Goal: Task Accomplishment & Management: Use online tool/utility

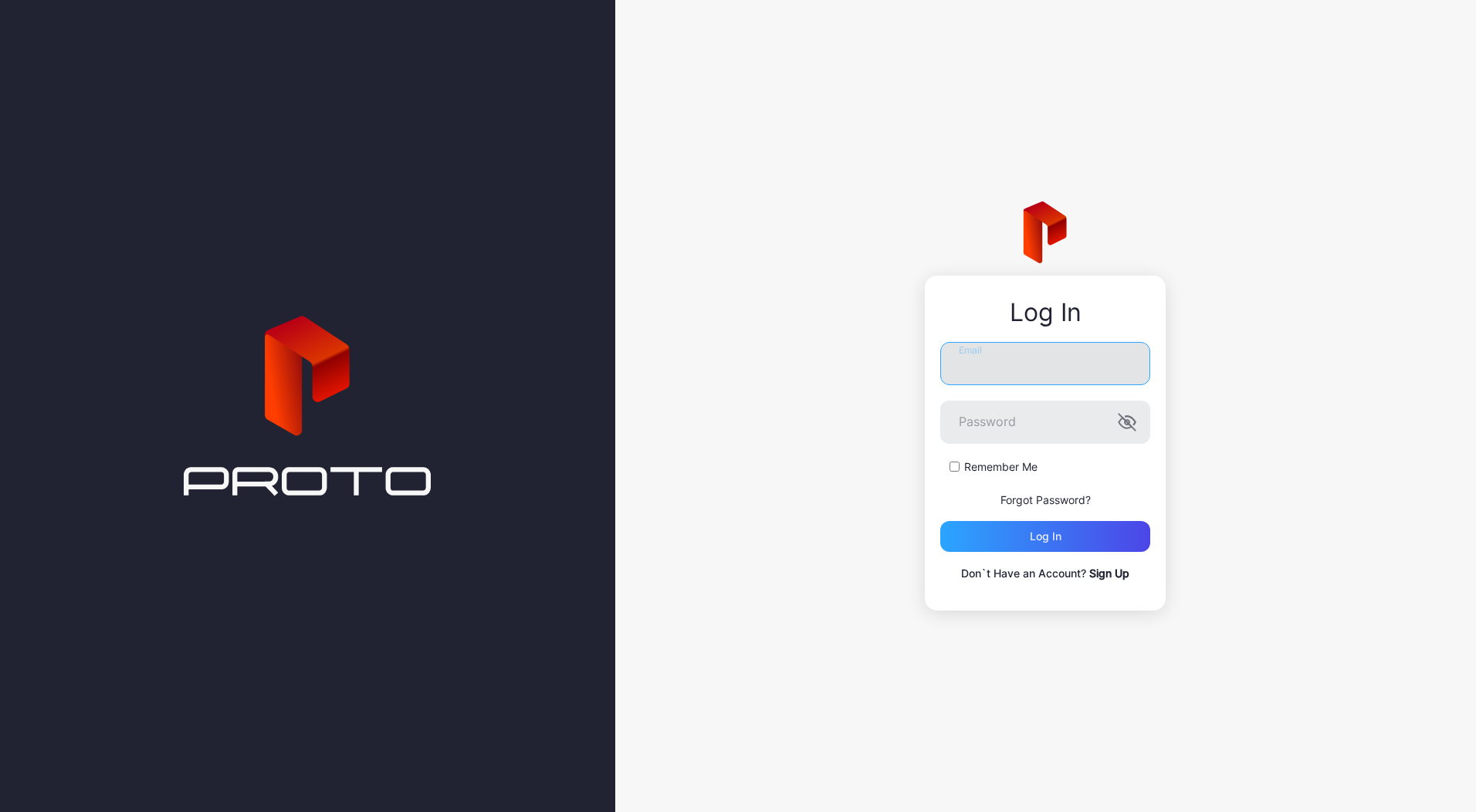
click at [989, 349] on input "Email" at bounding box center [1046, 363] width 210 height 43
type input "**********"
click at [941, 521] on button "Log in" at bounding box center [1046, 536] width 210 height 31
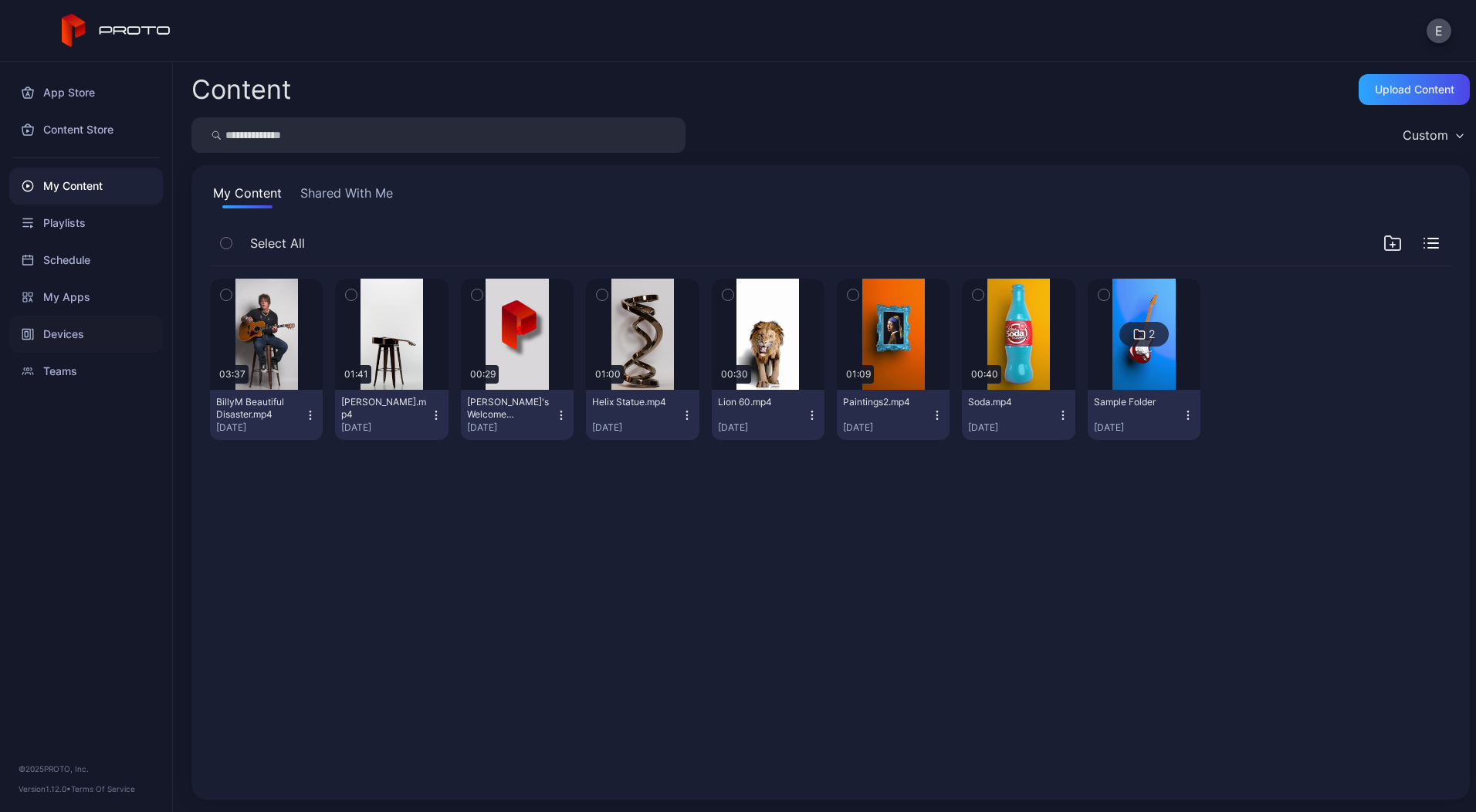
click at [55, 337] on div "Devices" at bounding box center [86, 334] width 154 height 37
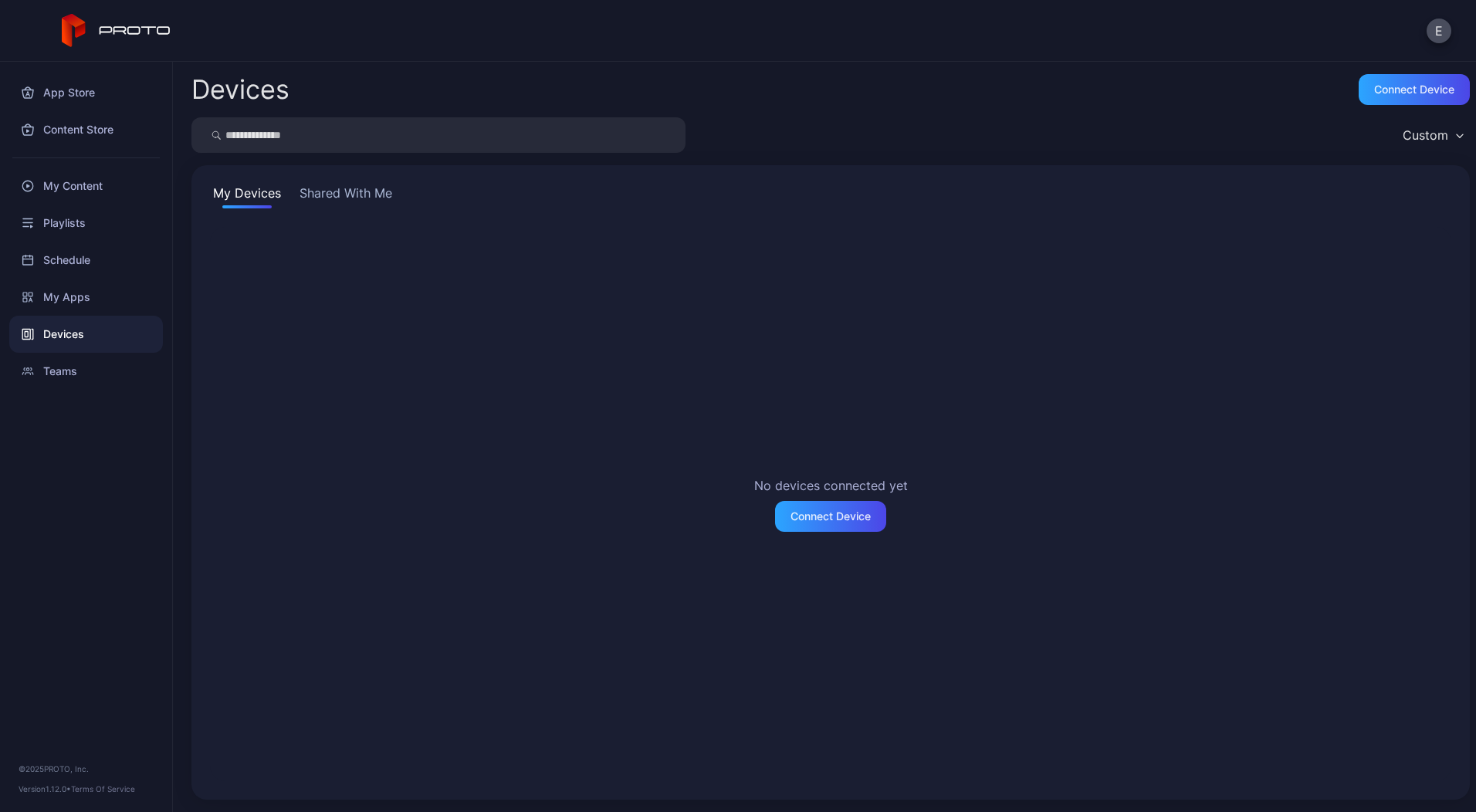
click at [362, 197] on button "Shared With Me" at bounding box center [346, 196] width 99 height 25
click at [267, 196] on button "My Devices" at bounding box center [247, 196] width 74 height 25
click at [1398, 85] on div "Connect device" at bounding box center [1414, 90] width 80 height 13
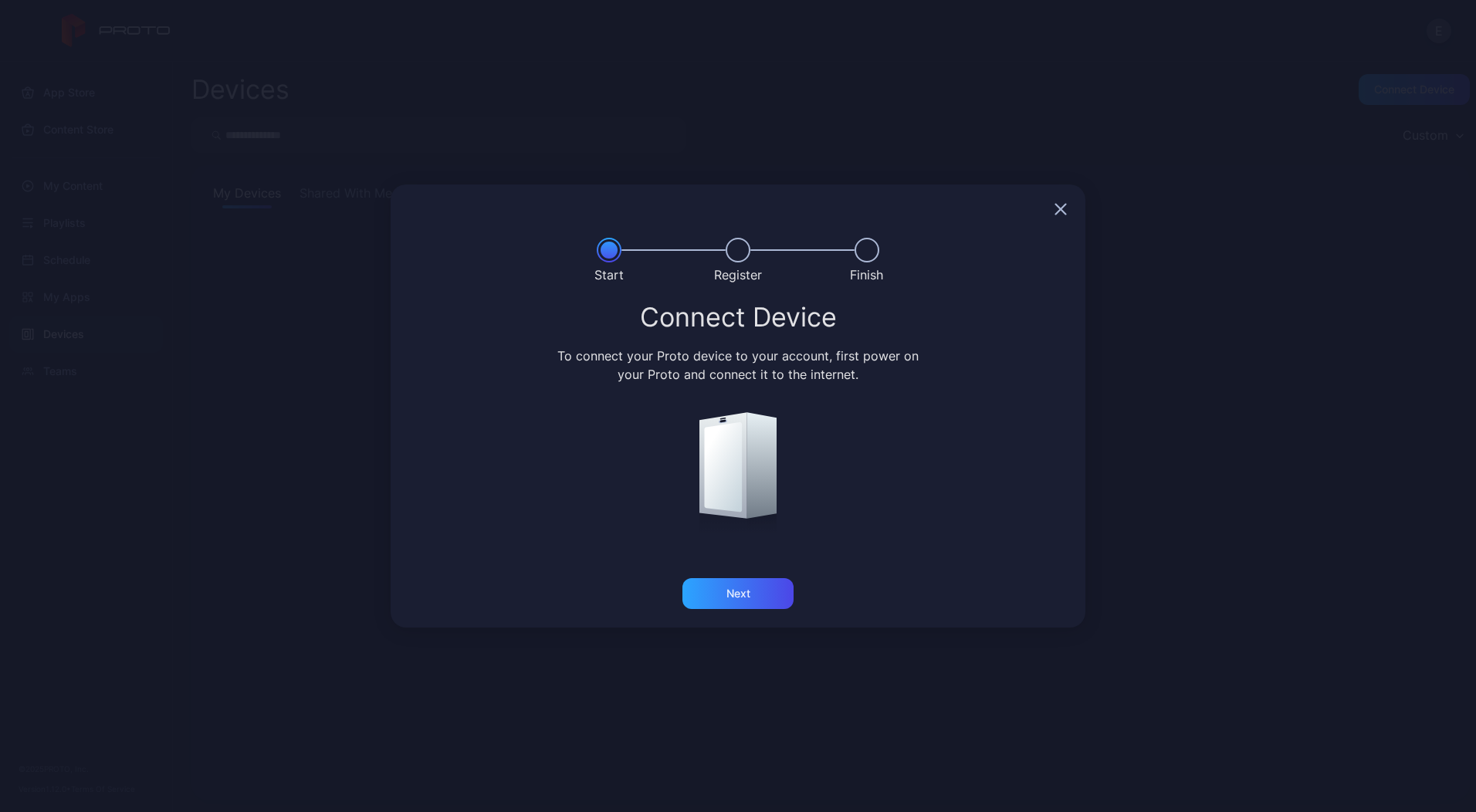
click at [1062, 208] on icon "button" at bounding box center [1061, 209] width 10 height 10
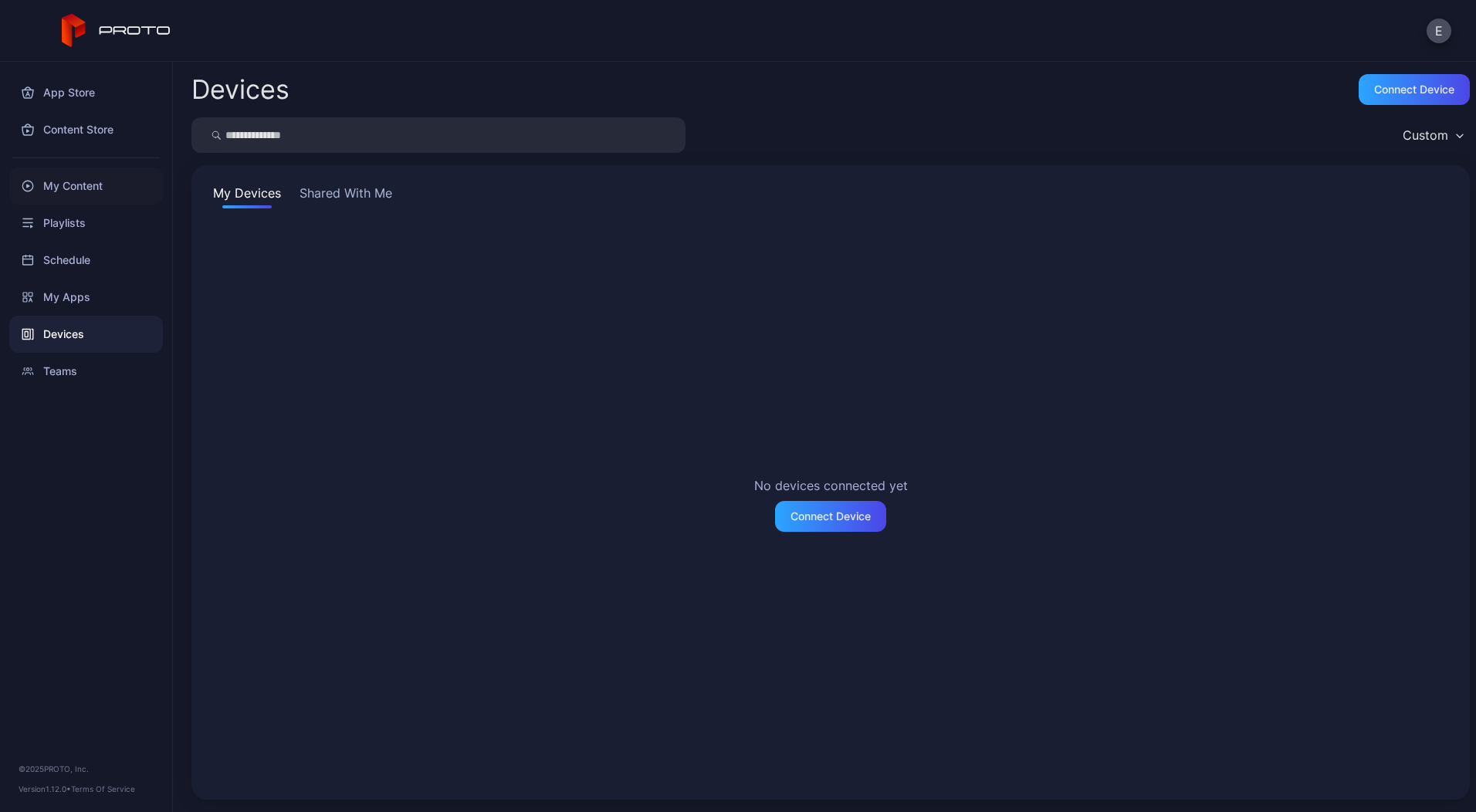
click at [81, 189] on div "My Content" at bounding box center [86, 185] width 154 height 37
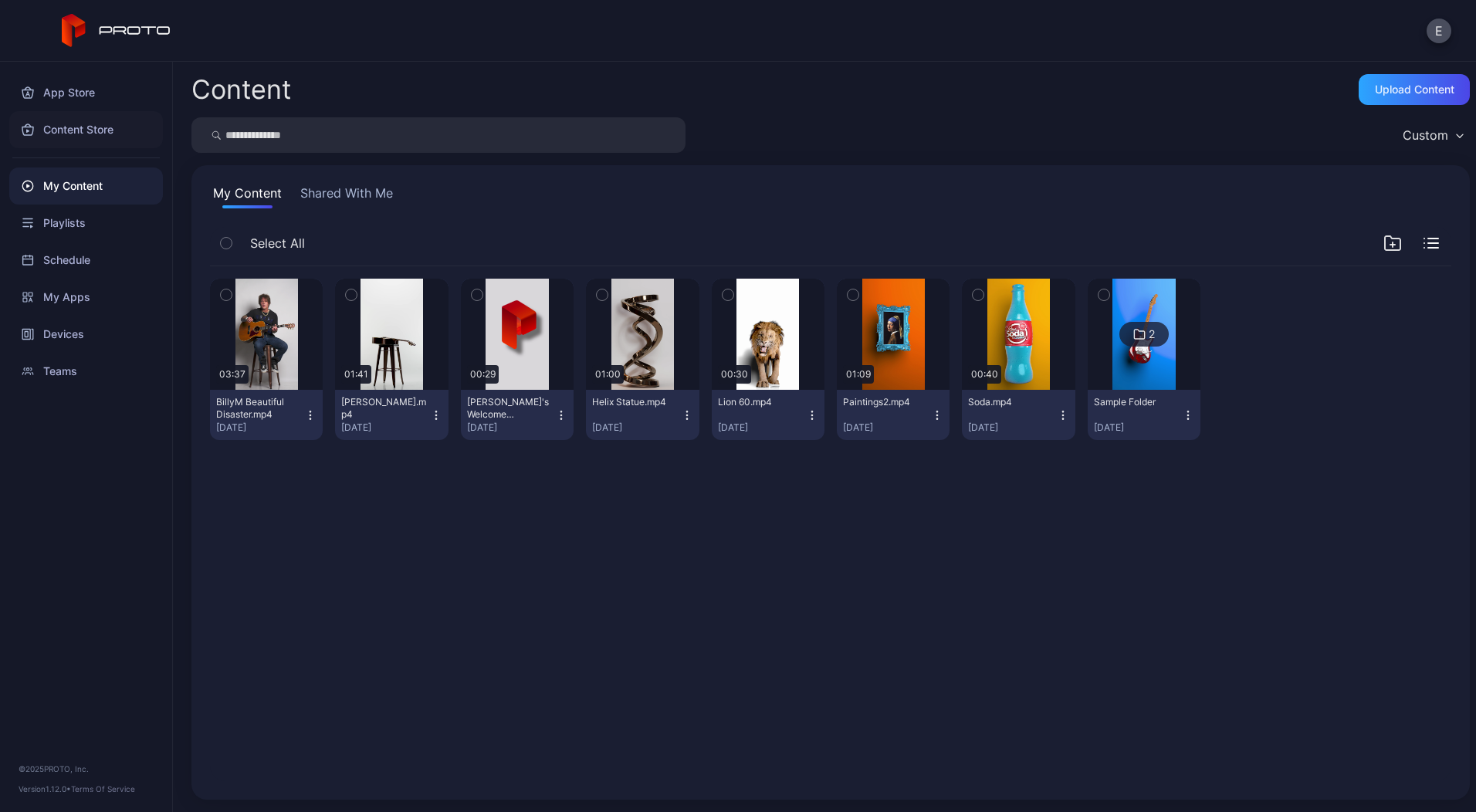
click at [97, 132] on div "Content Store" at bounding box center [86, 130] width 154 height 37
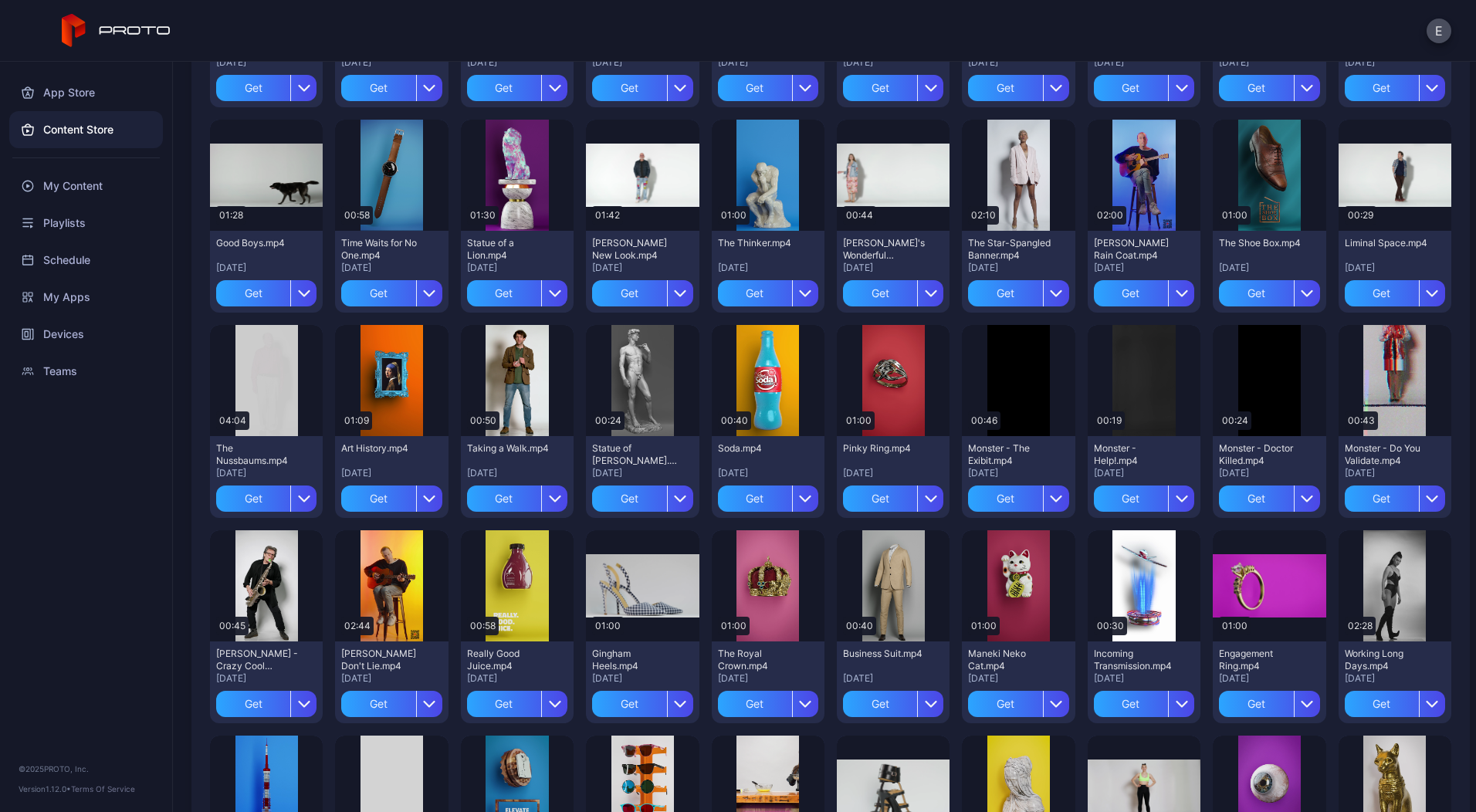
scroll to position [736, 0]
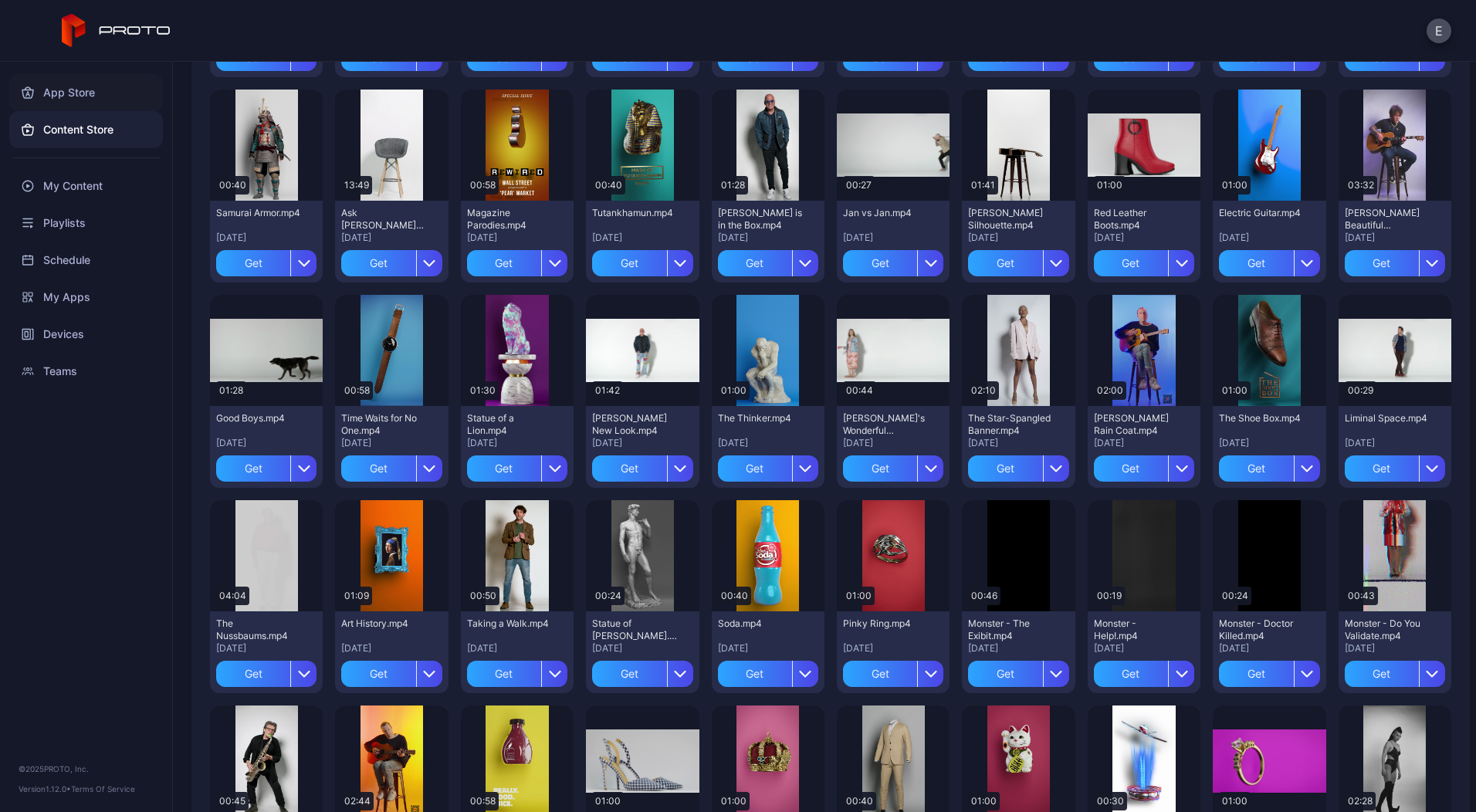
click at [55, 93] on div "App Store" at bounding box center [86, 92] width 154 height 37
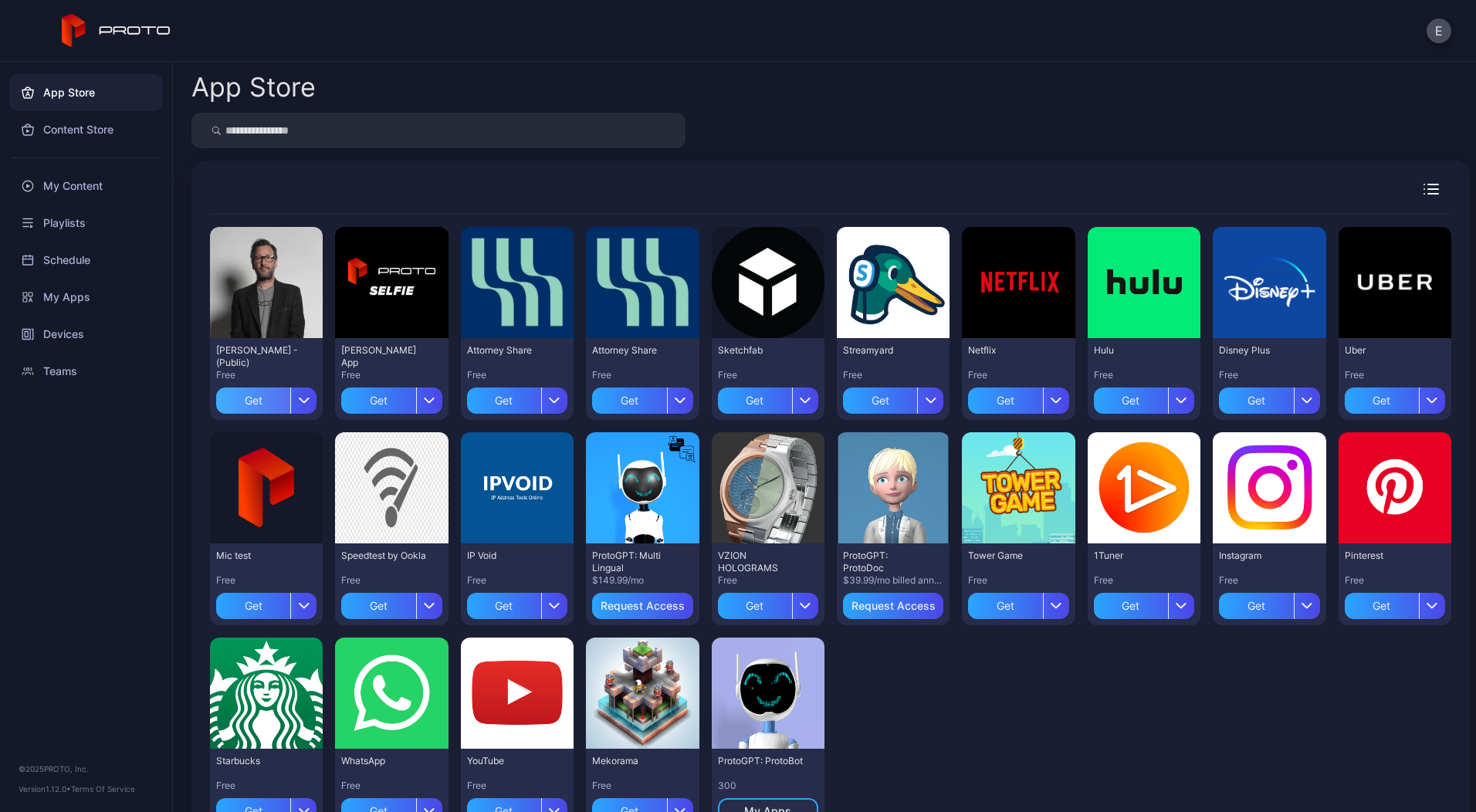
click at [276, 393] on div "Get" at bounding box center [253, 400] width 74 height 26
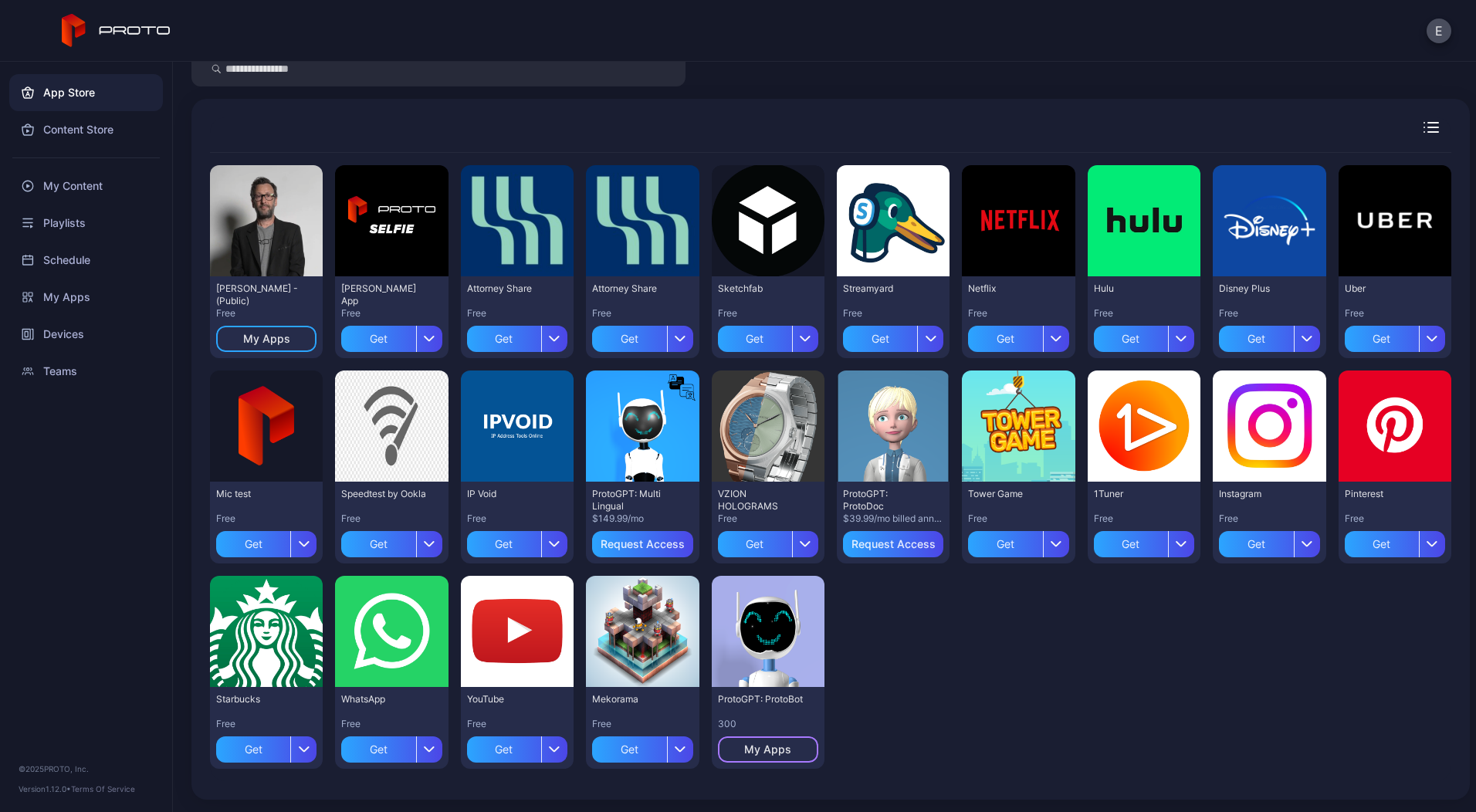
click at [771, 745] on div "My Apps" at bounding box center [767, 749] width 47 height 13
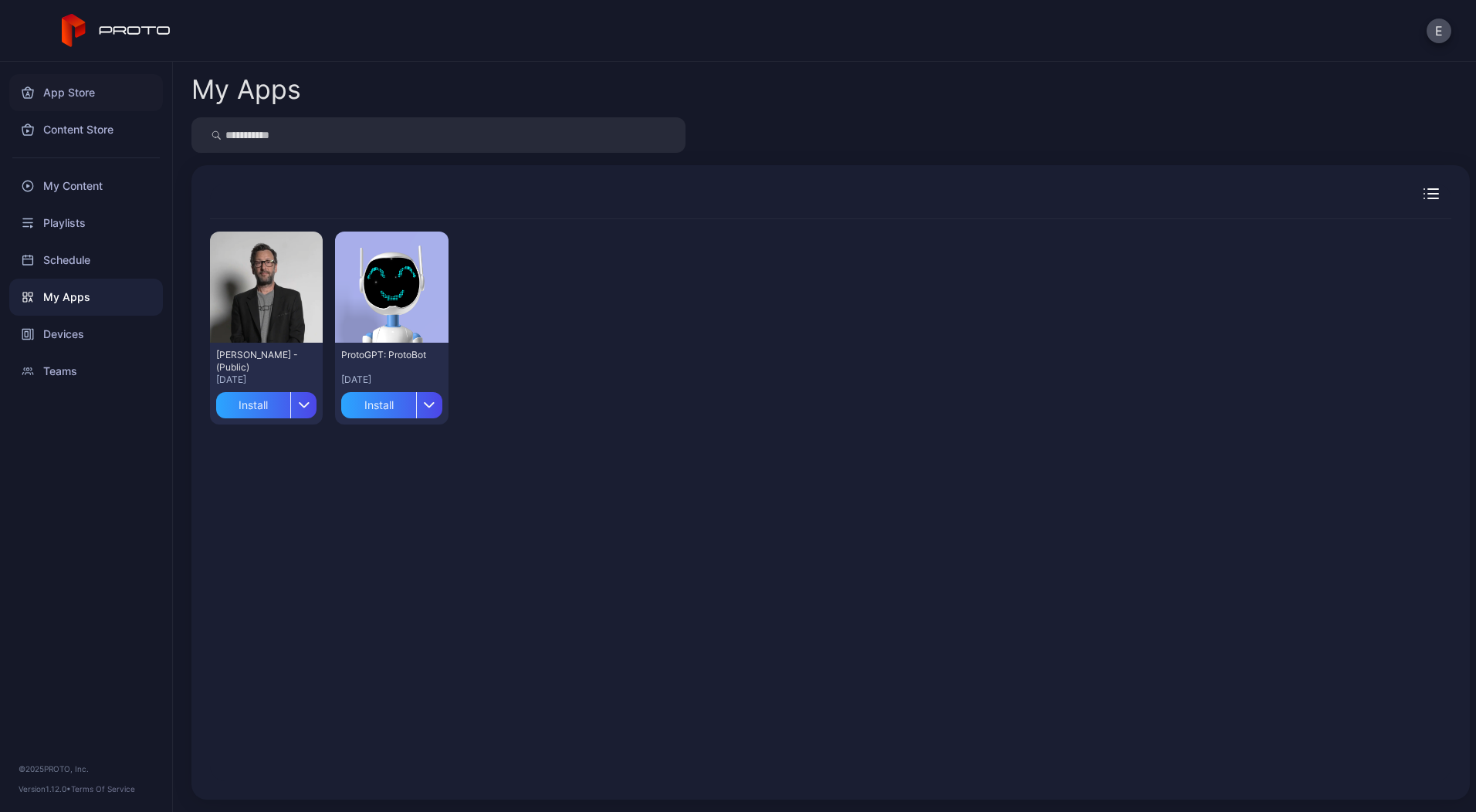
click at [70, 95] on div "App Store" at bounding box center [86, 92] width 154 height 37
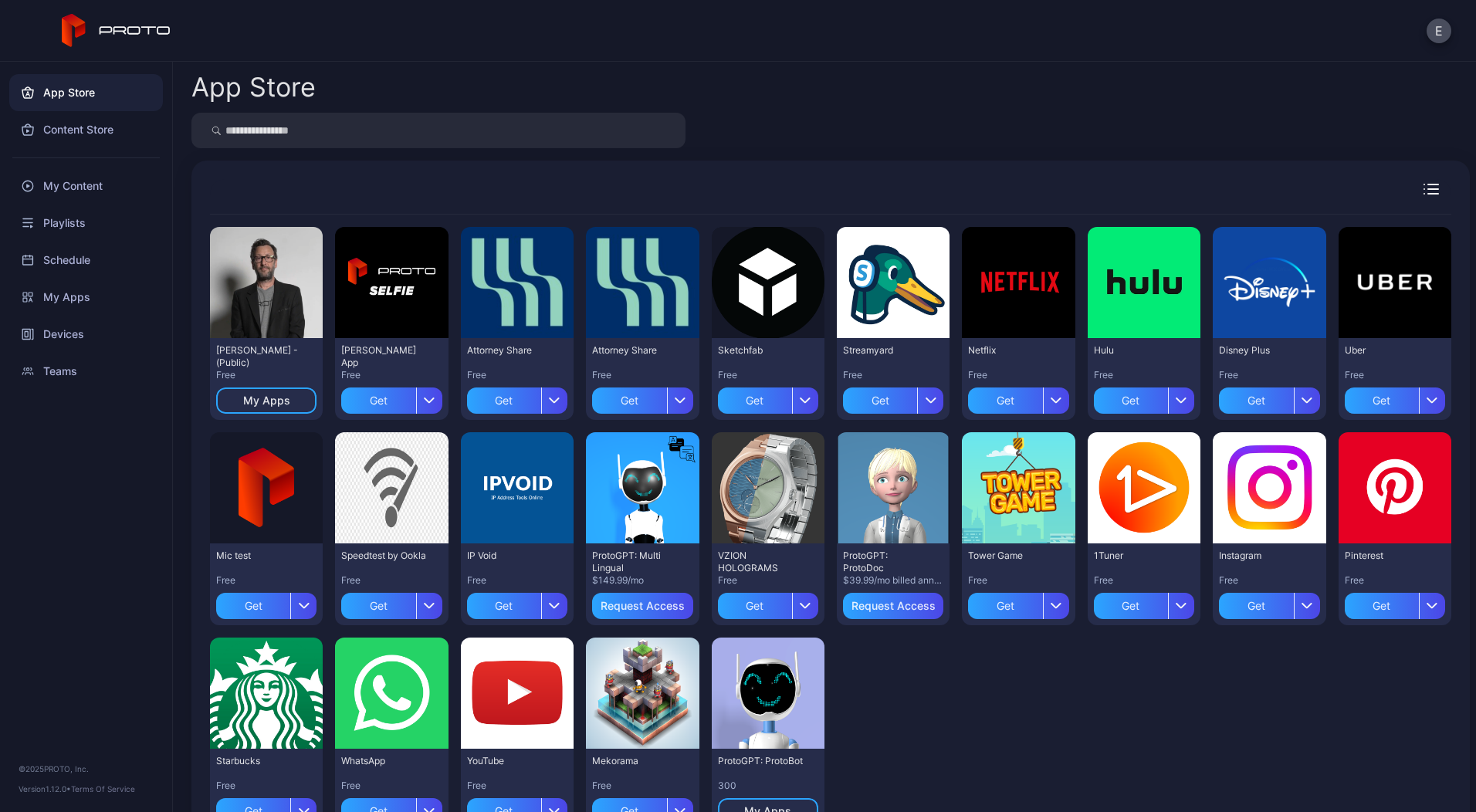
scroll to position [62, 0]
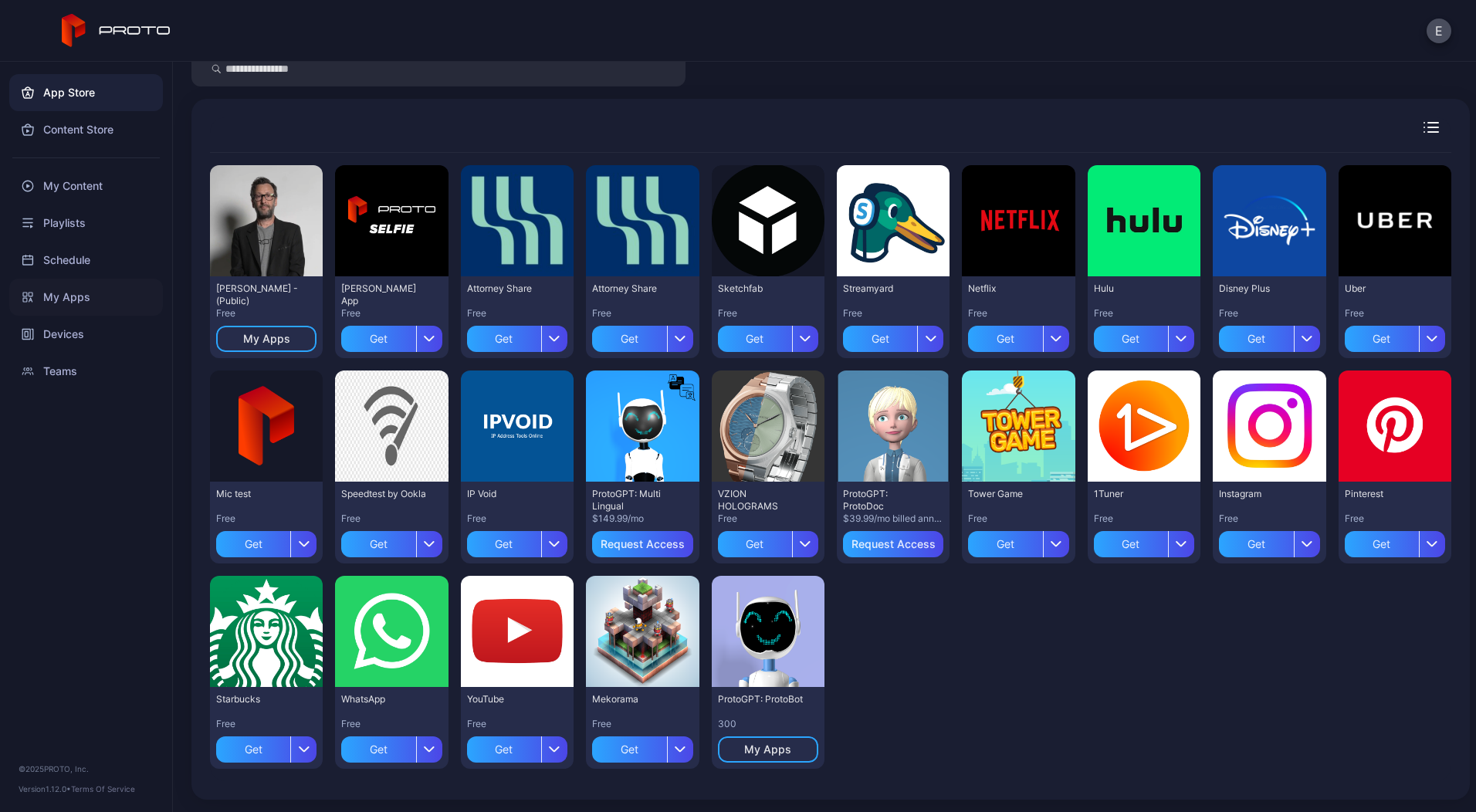
click at [75, 302] on div "My Apps" at bounding box center [86, 297] width 154 height 37
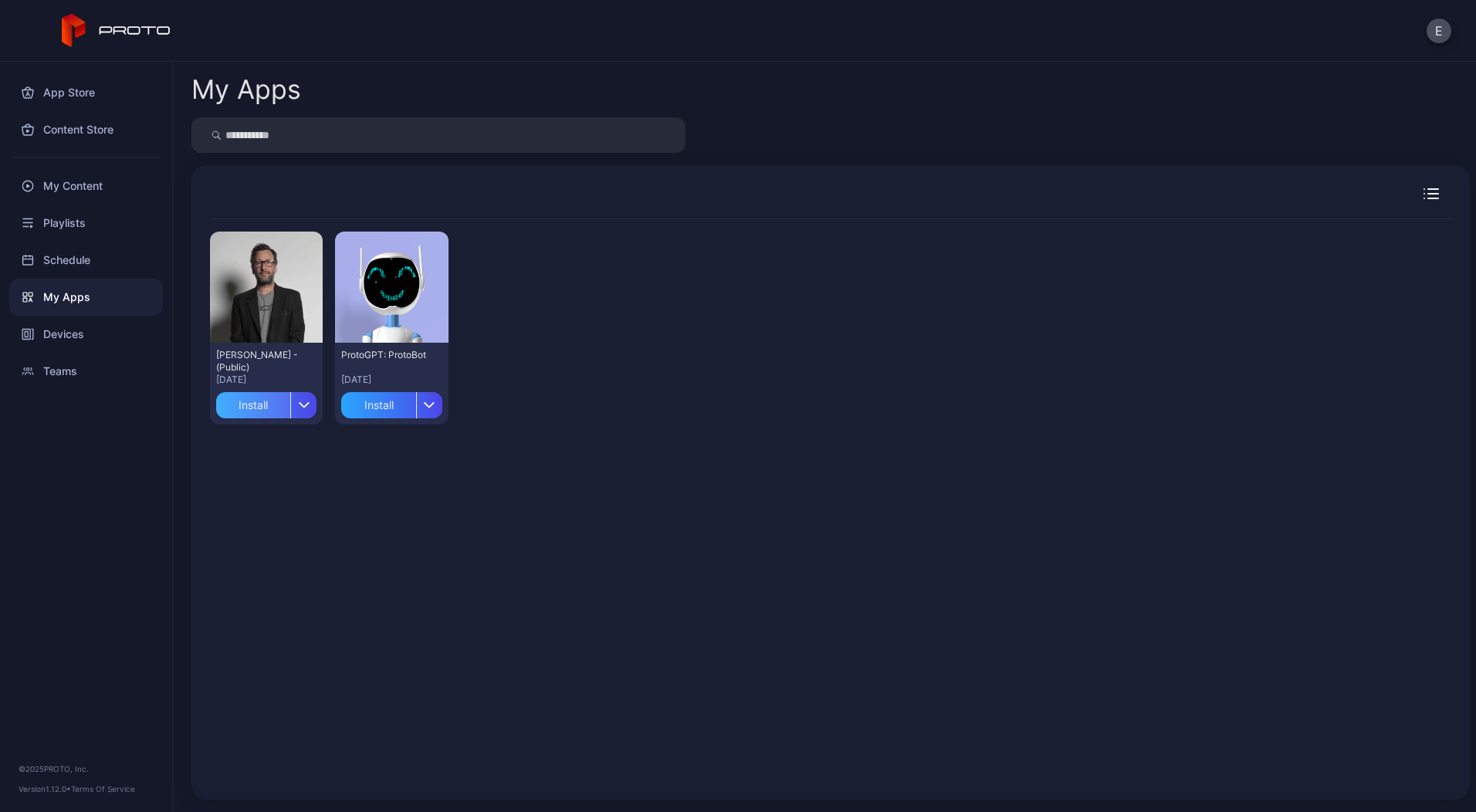
click at [268, 409] on div "Install" at bounding box center [253, 404] width 74 height 26
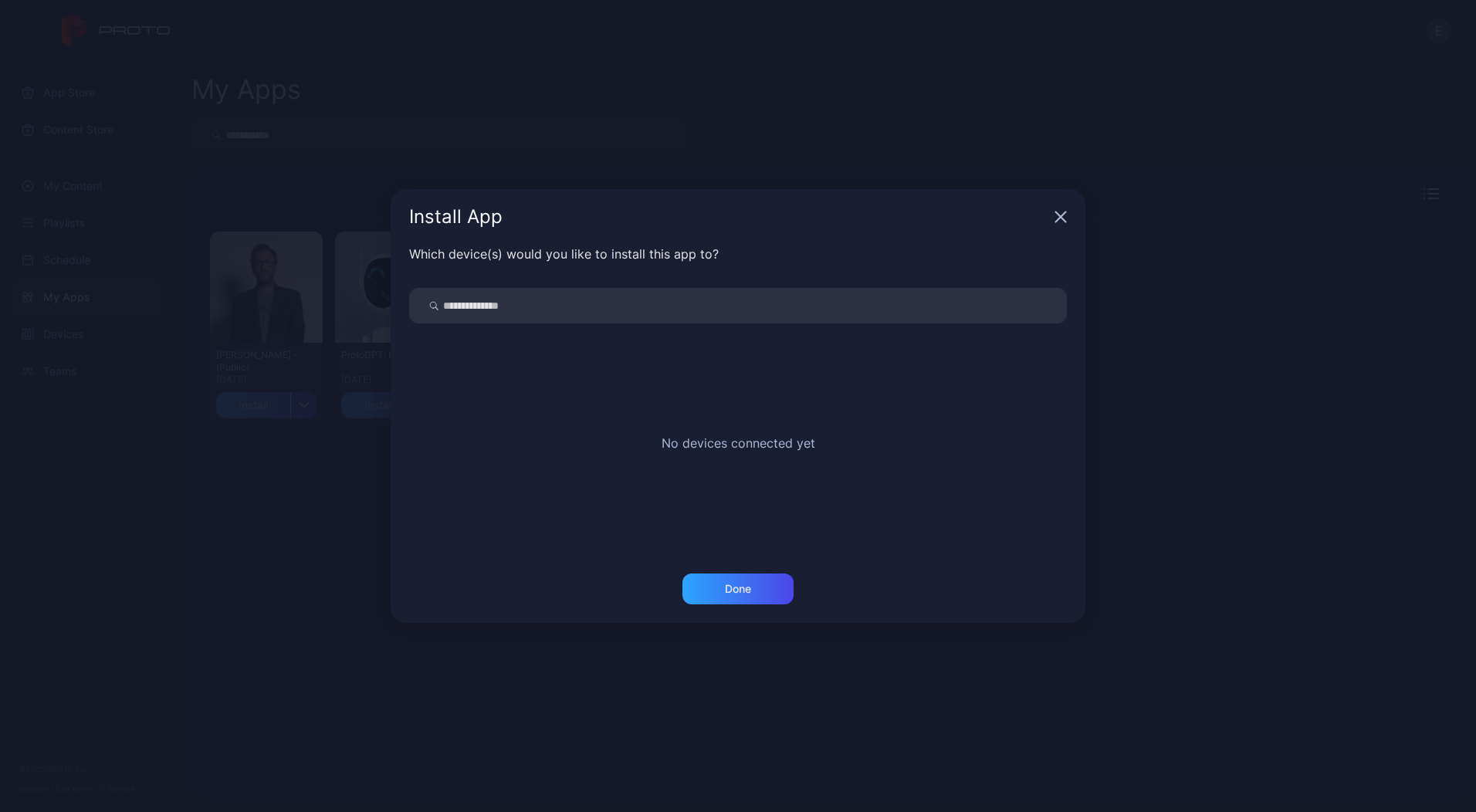
click at [1058, 221] on icon "button" at bounding box center [1061, 217] width 13 height 13
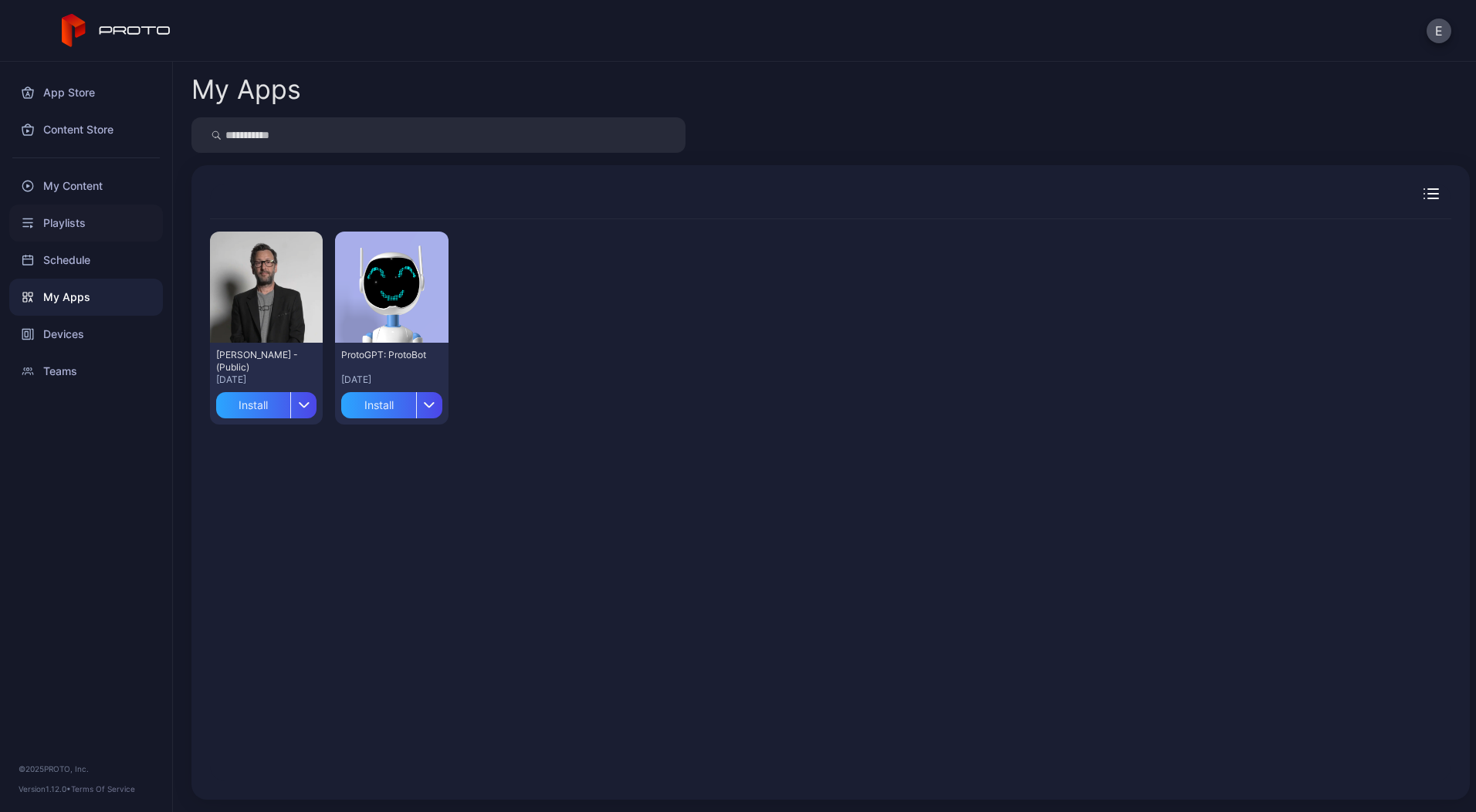
click at [73, 220] on div "Playlists" at bounding box center [86, 223] width 154 height 37
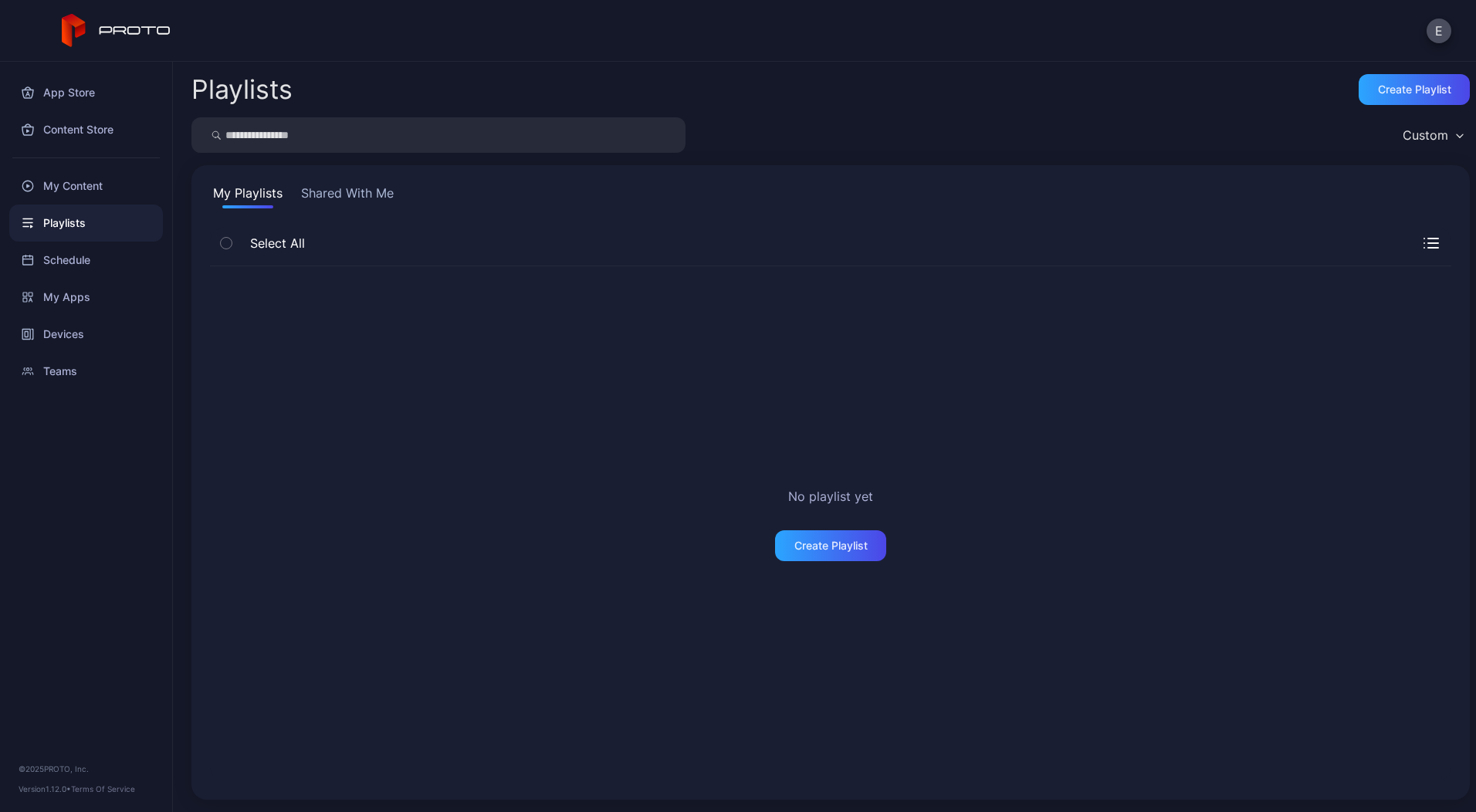
click at [345, 192] on button "Shared With Me" at bounding box center [347, 196] width 99 height 25
click at [63, 186] on div "My Content" at bounding box center [86, 185] width 154 height 37
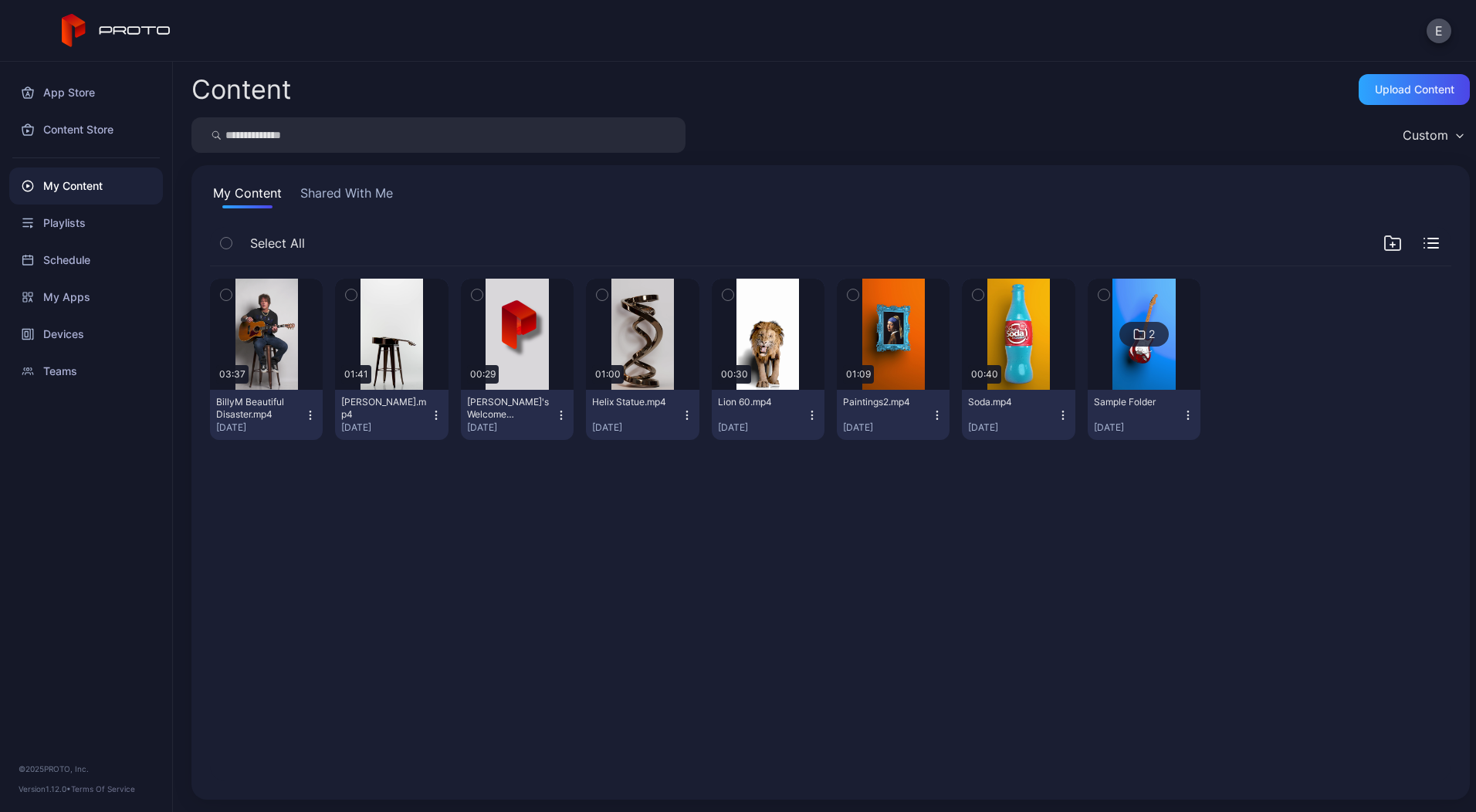
click at [1435, 137] on div "Custom" at bounding box center [1433, 135] width 75 height 23
click at [1288, 125] on div "Custom" at bounding box center [830, 135] width 1278 height 36
click at [1384, 240] on icon "button" at bounding box center [1392, 243] width 18 height 18
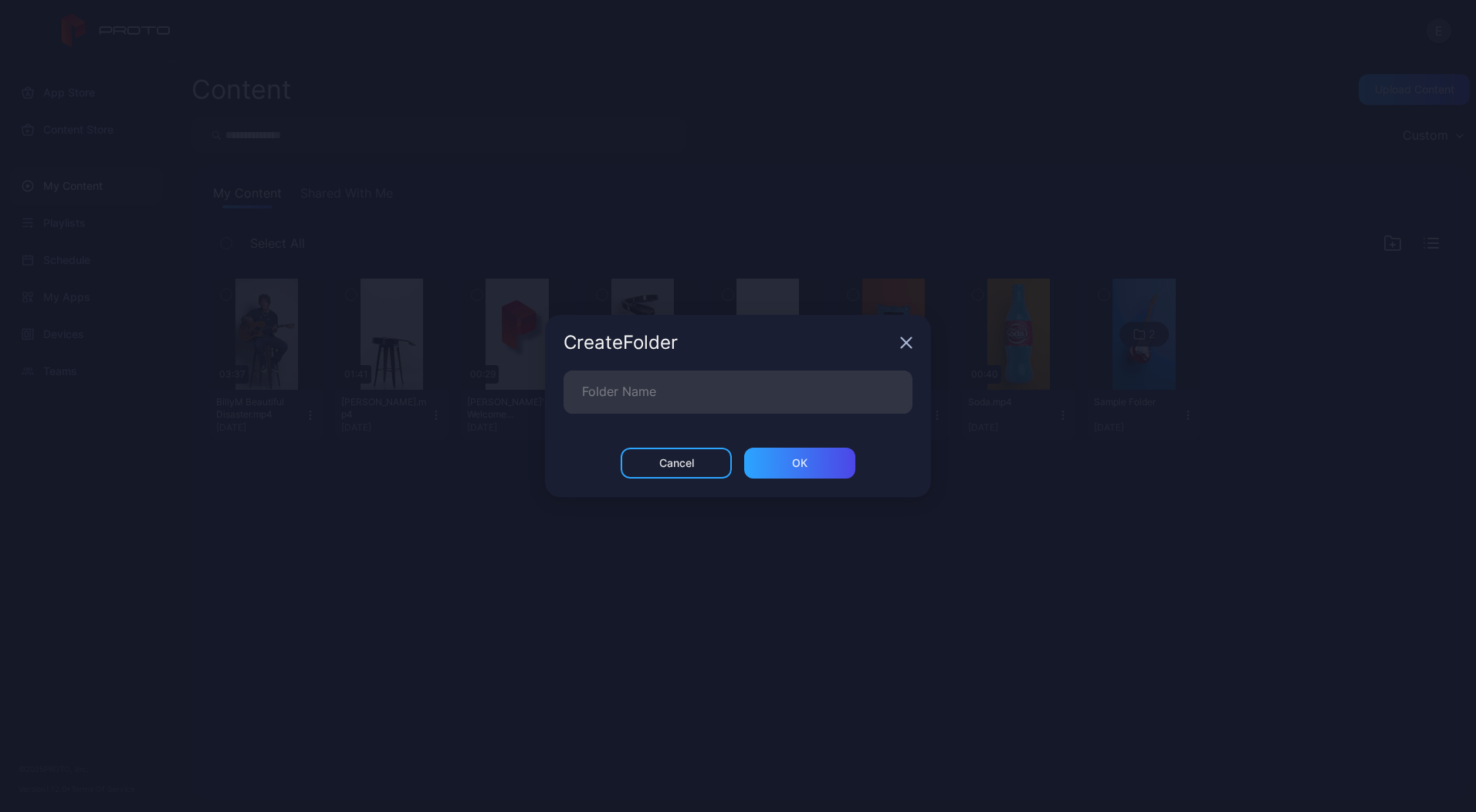
click at [906, 343] on icon "button" at bounding box center [906, 343] width 10 height 10
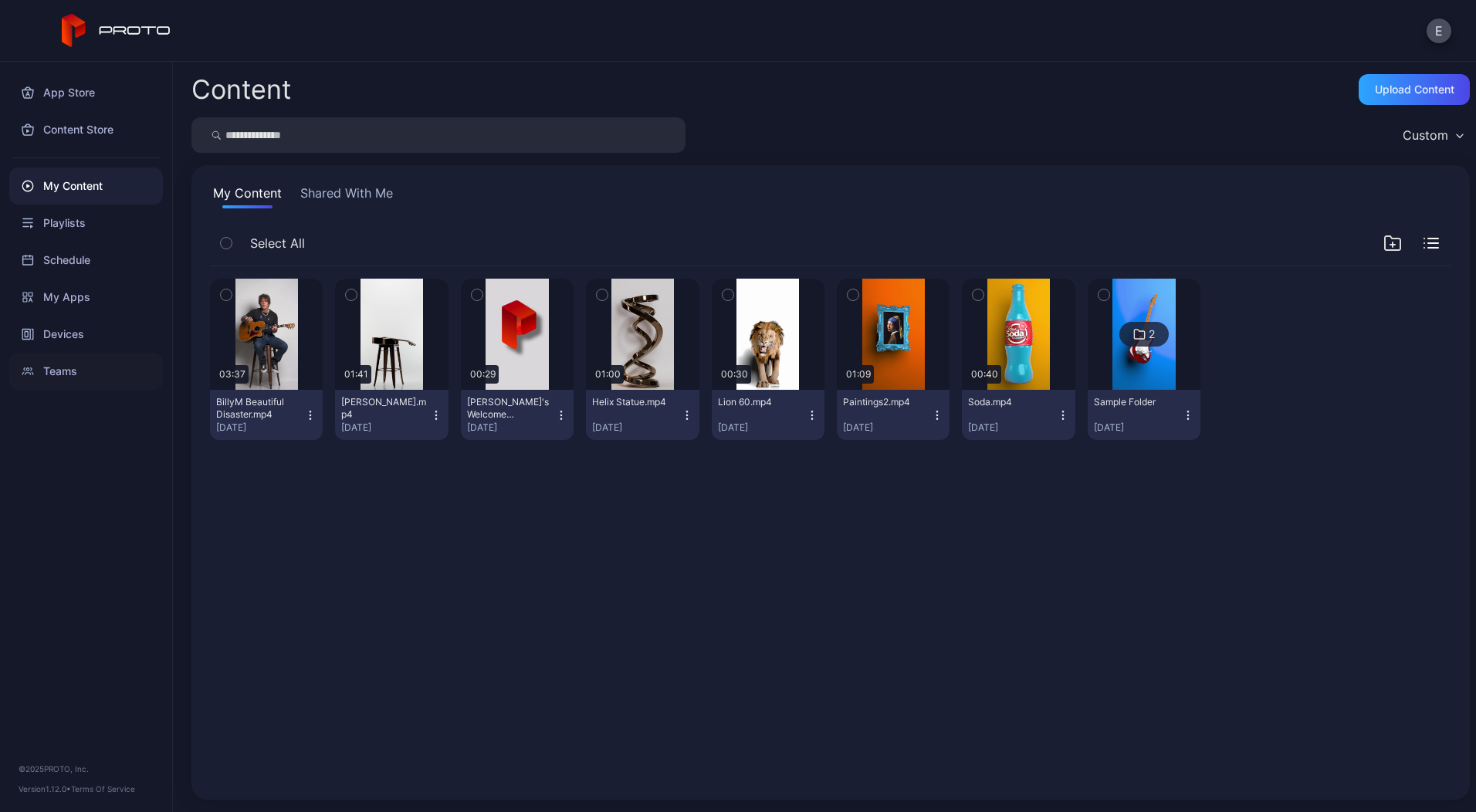
click at [72, 365] on div "Teams" at bounding box center [86, 371] width 154 height 37
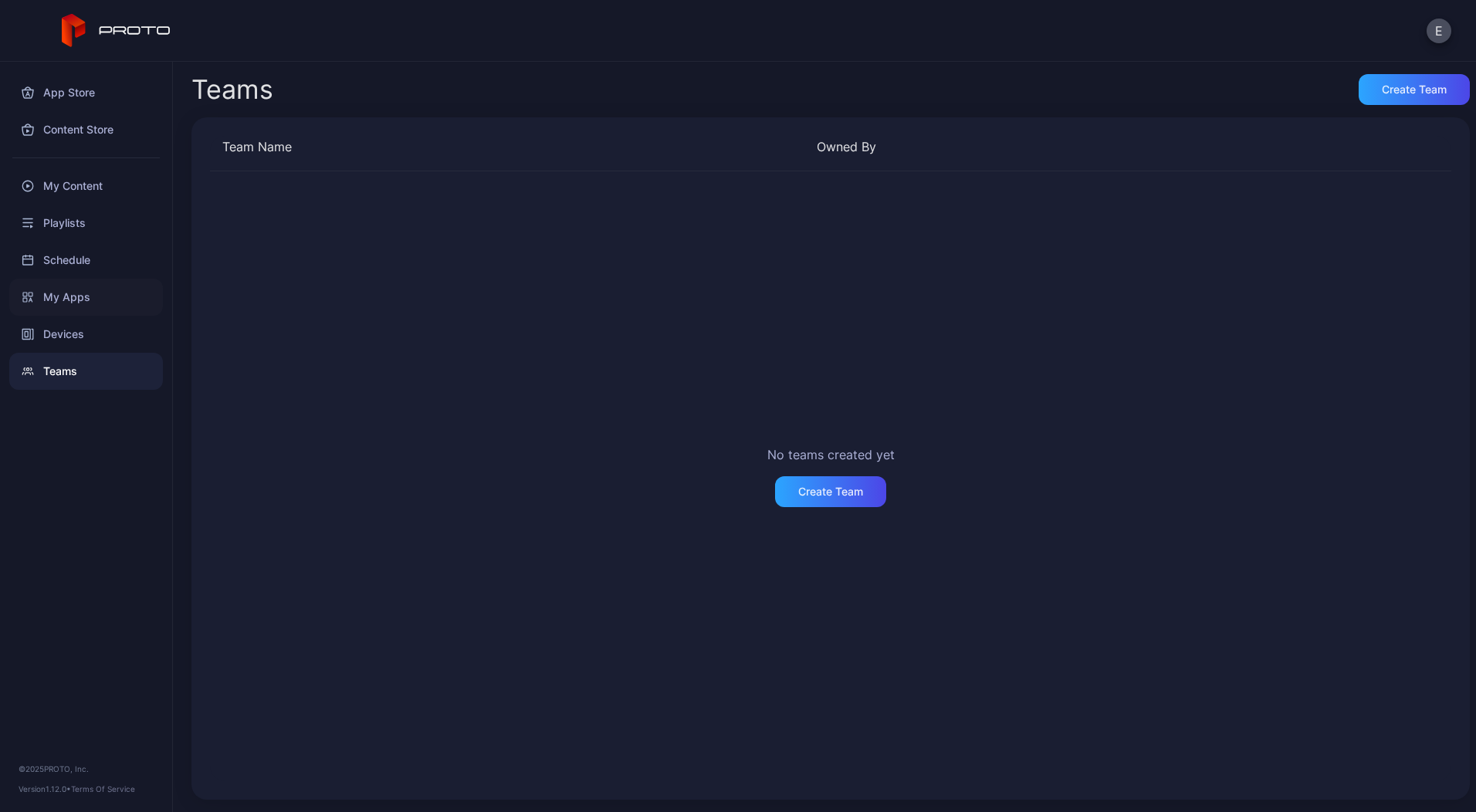
click at [53, 288] on div "My Apps" at bounding box center [86, 297] width 154 height 37
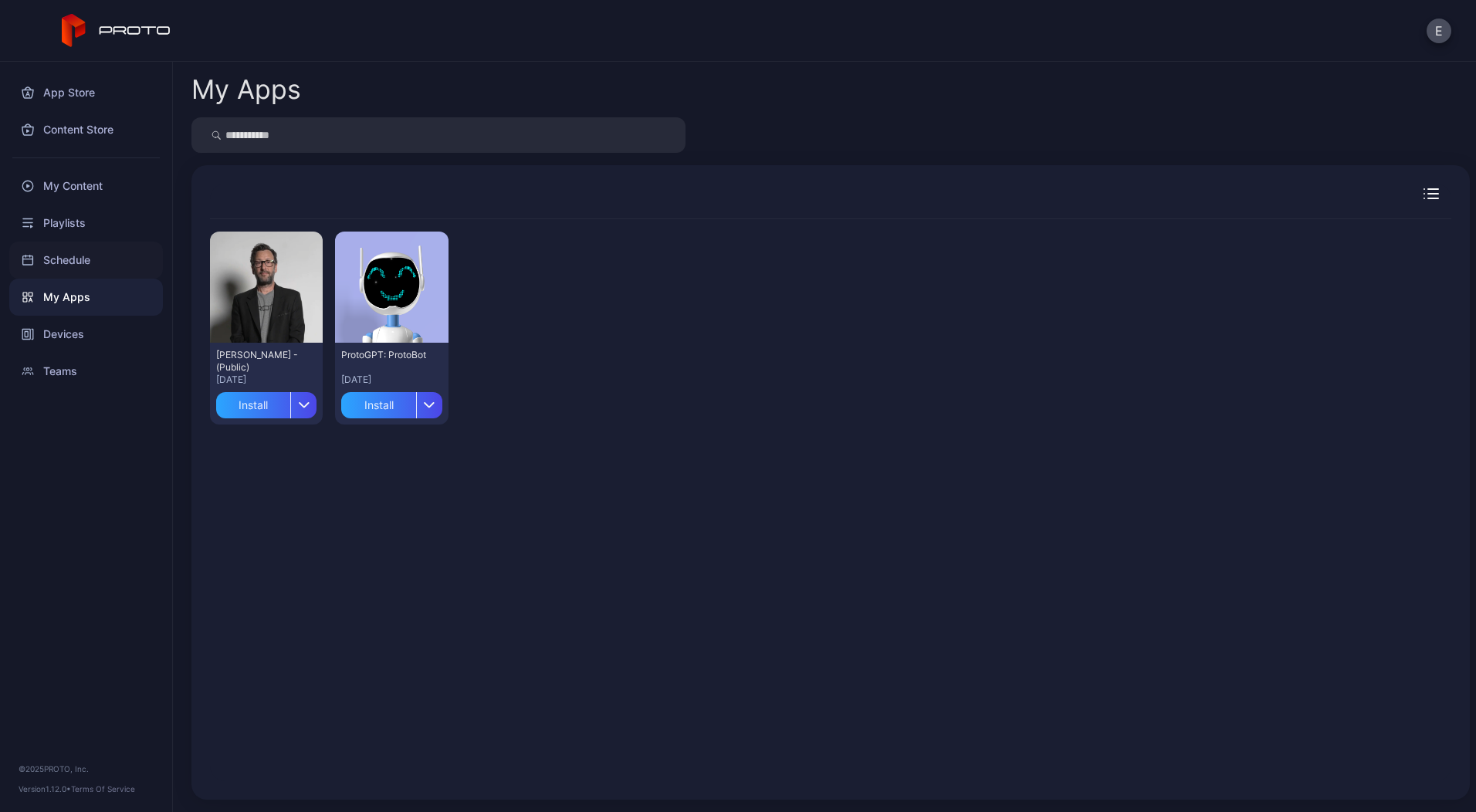
click at [67, 253] on div "Schedule" at bounding box center [86, 260] width 154 height 37
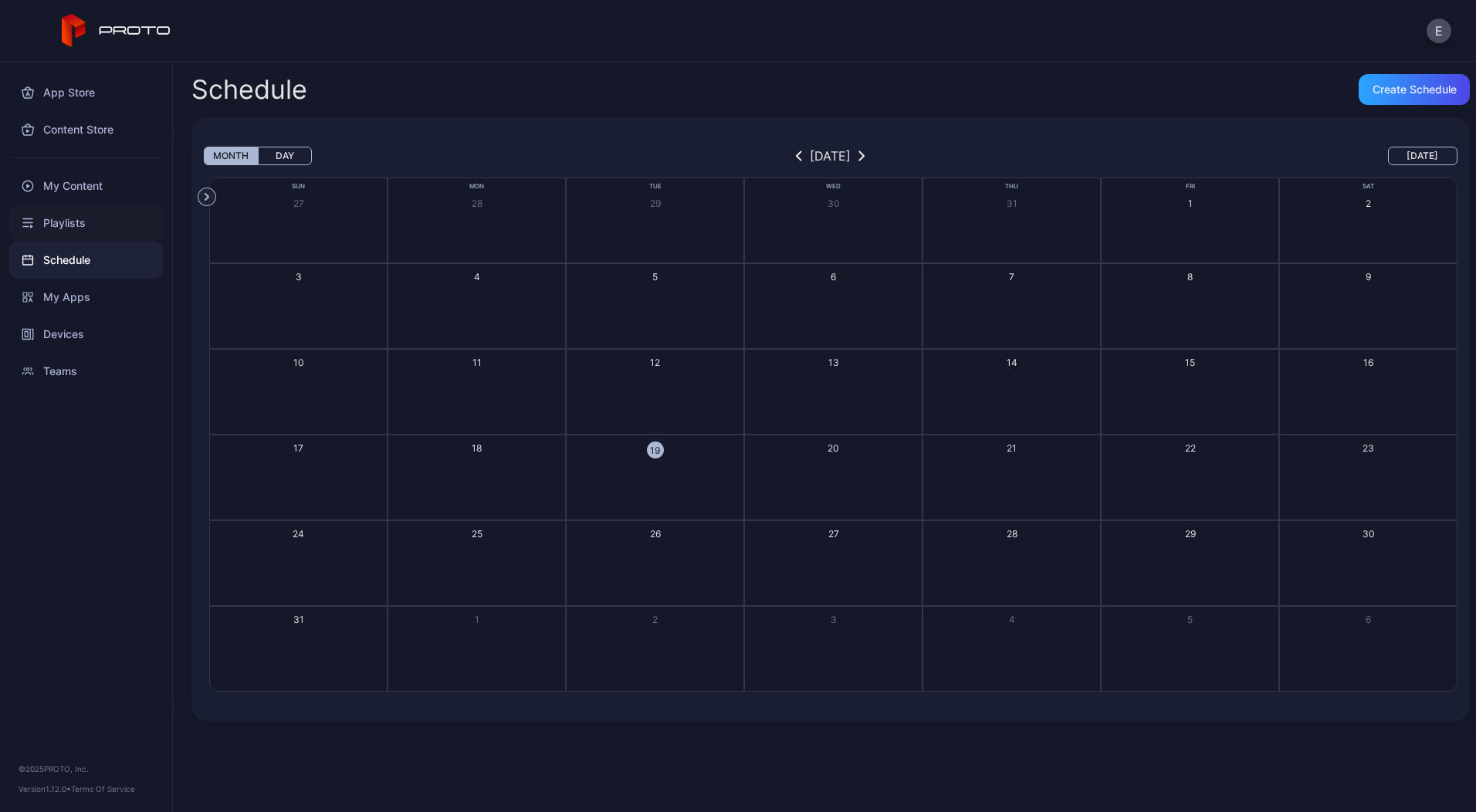
click at [66, 234] on div "Playlists" at bounding box center [86, 223] width 154 height 37
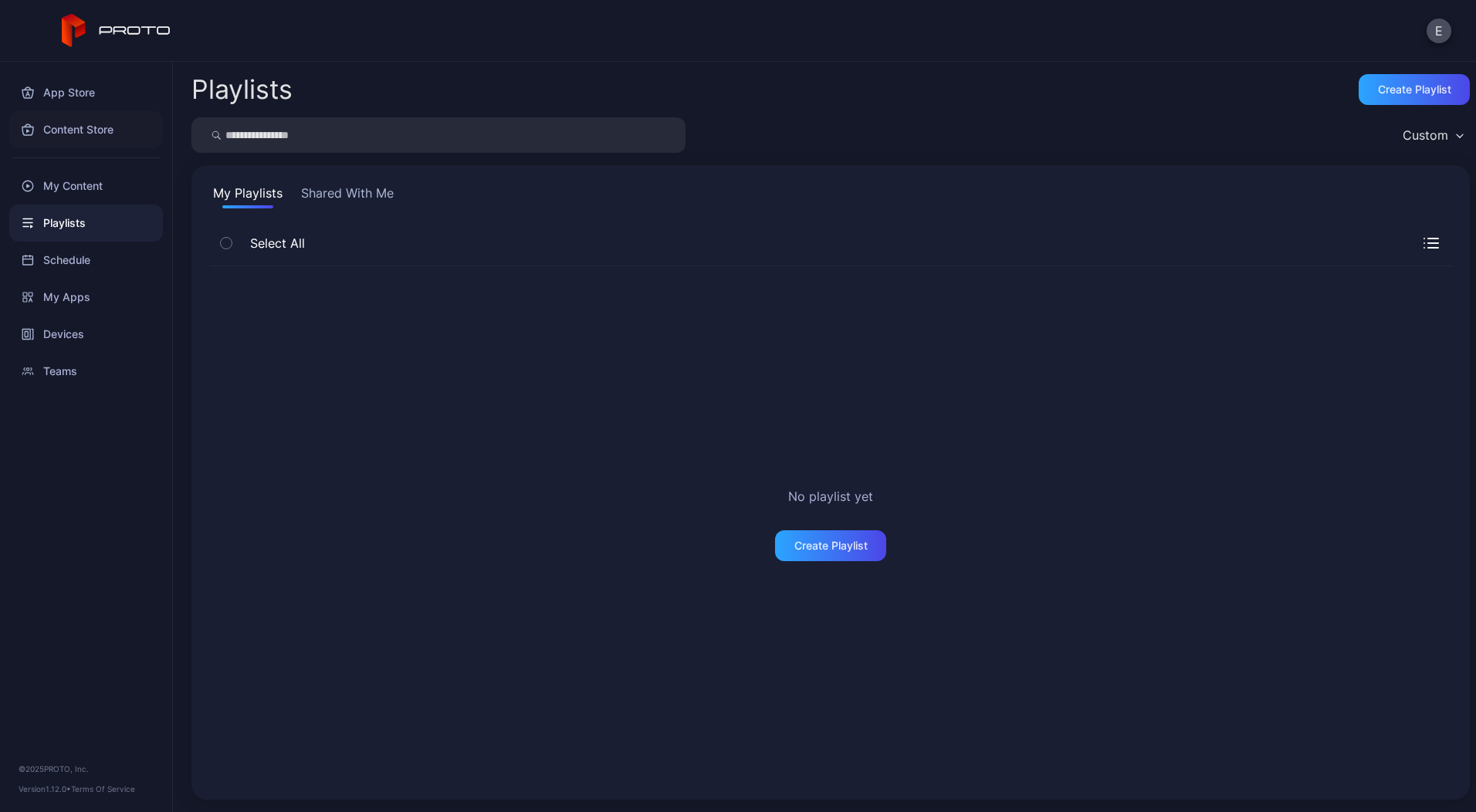
click at [67, 127] on div "Content Store" at bounding box center [86, 130] width 154 height 37
